Goal: Information Seeking & Learning: Learn about a topic

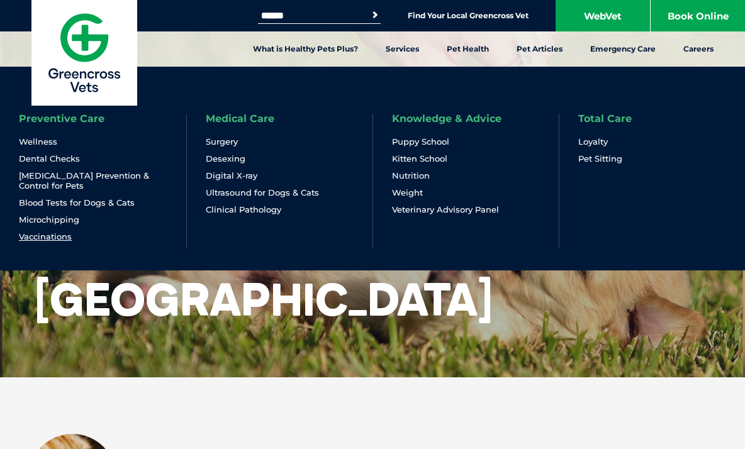
click at [45, 240] on link "Vaccinations" at bounding box center [45, 237] width 53 height 11
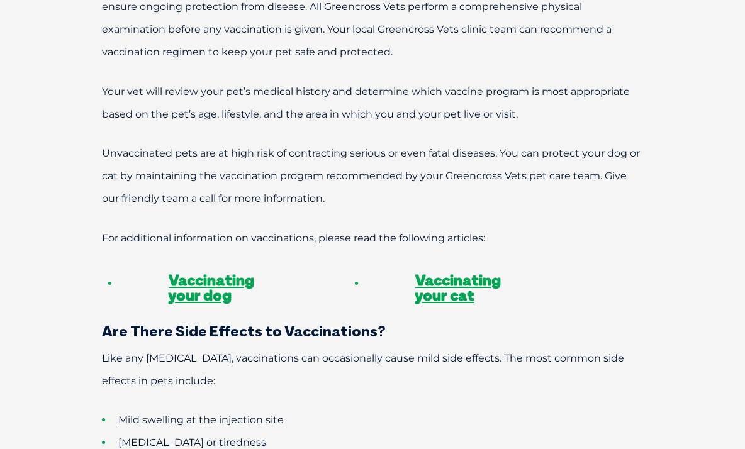
scroll to position [914, 0]
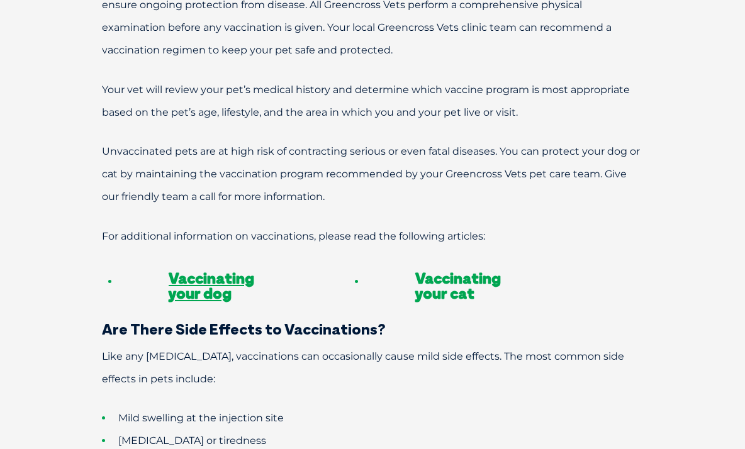
click at [451, 269] on link "Vaccinating your cat" at bounding box center [458, 286] width 86 height 34
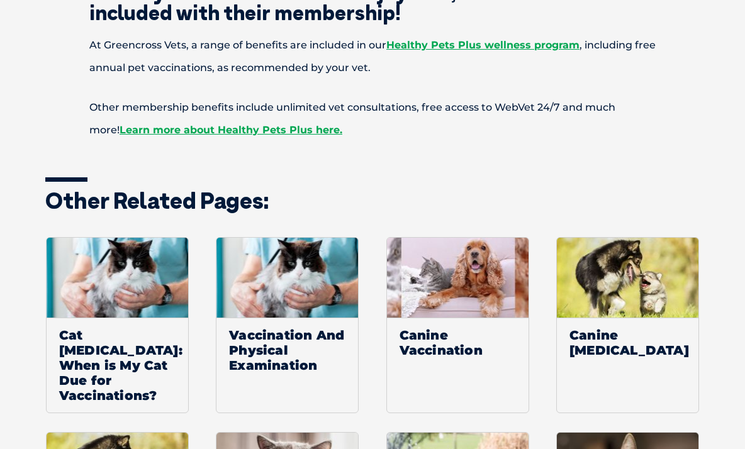
scroll to position [1634, 0]
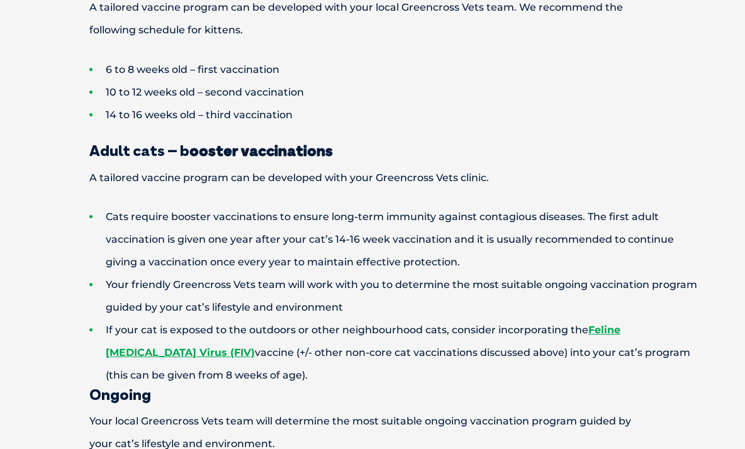
scroll to position [266, 0]
